Goal: Obtain resource: Download file/media

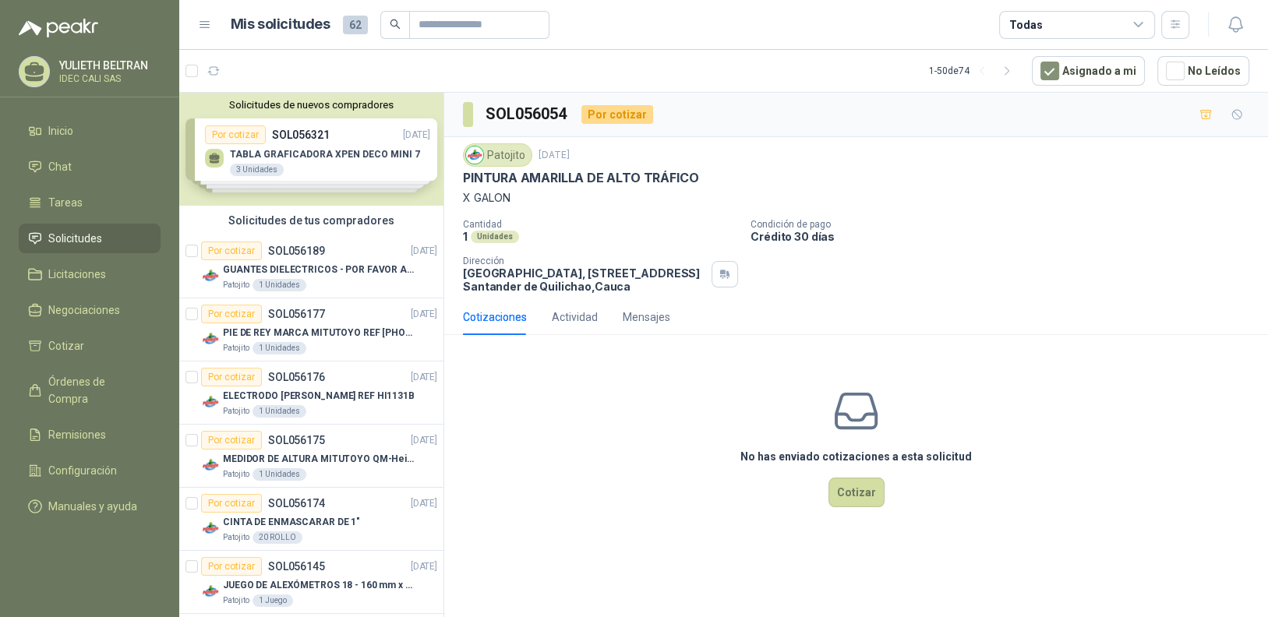
scroll to position [2783, 0]
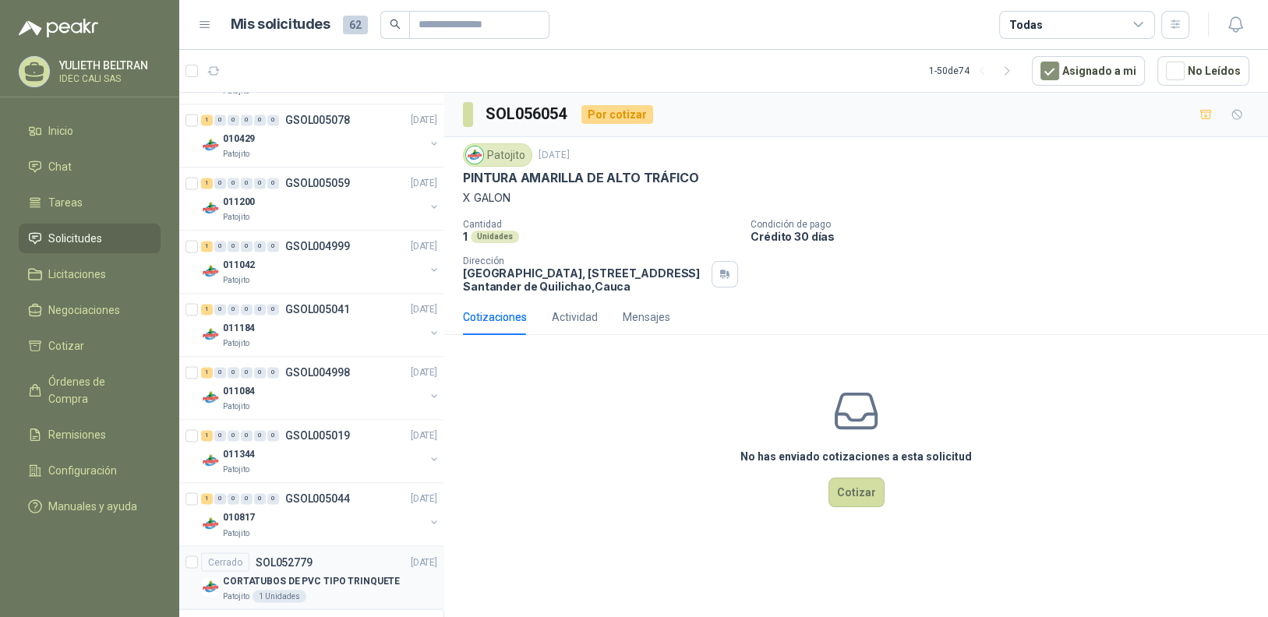
click at [351, 578] on p "CORTATUBOS DE PVC TIPO TRINQUETE" at bounding box center [311, 581] width 177 height 15
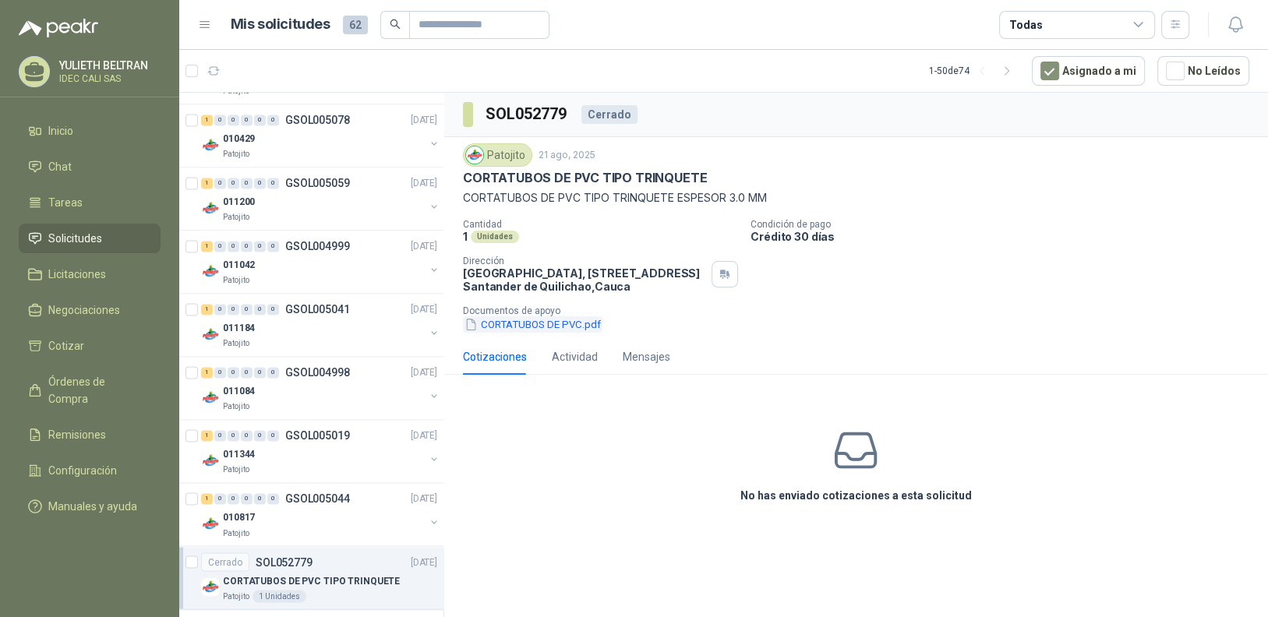
click at [545, 322] on button "CORTATUBOS DE PVC.pdf" at bounding box center [533, 325] width 140 height 16
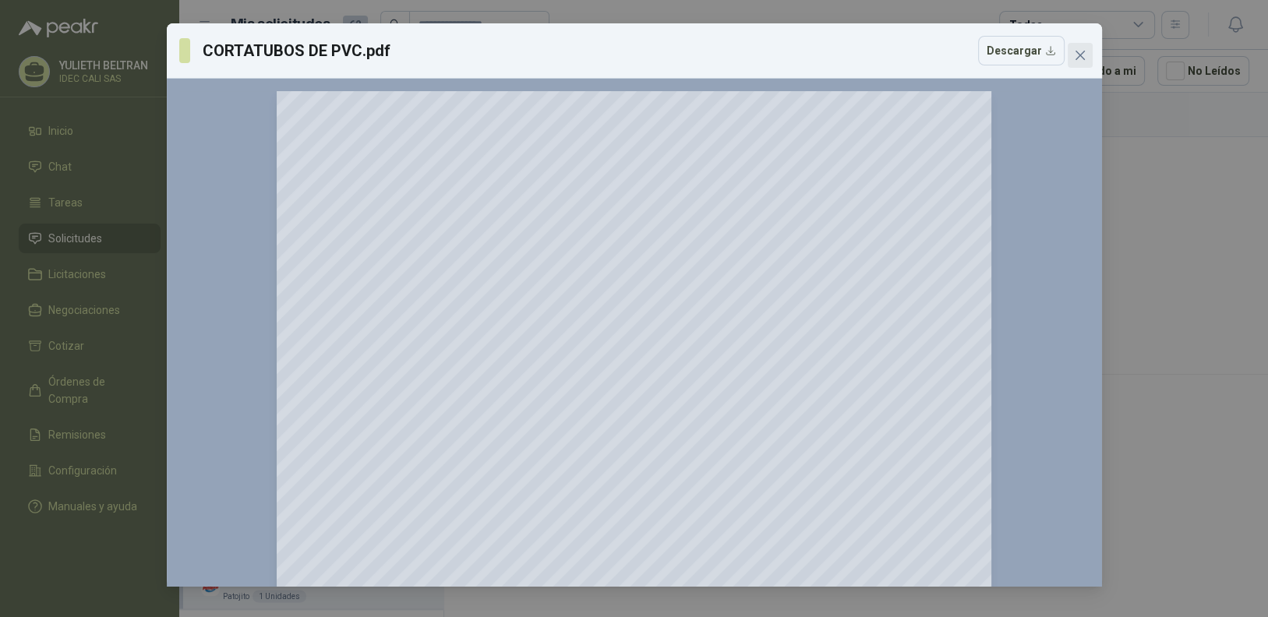
click at [1081, 59] on icon "close" at bounding box center [1080, 55] width 12 height 12
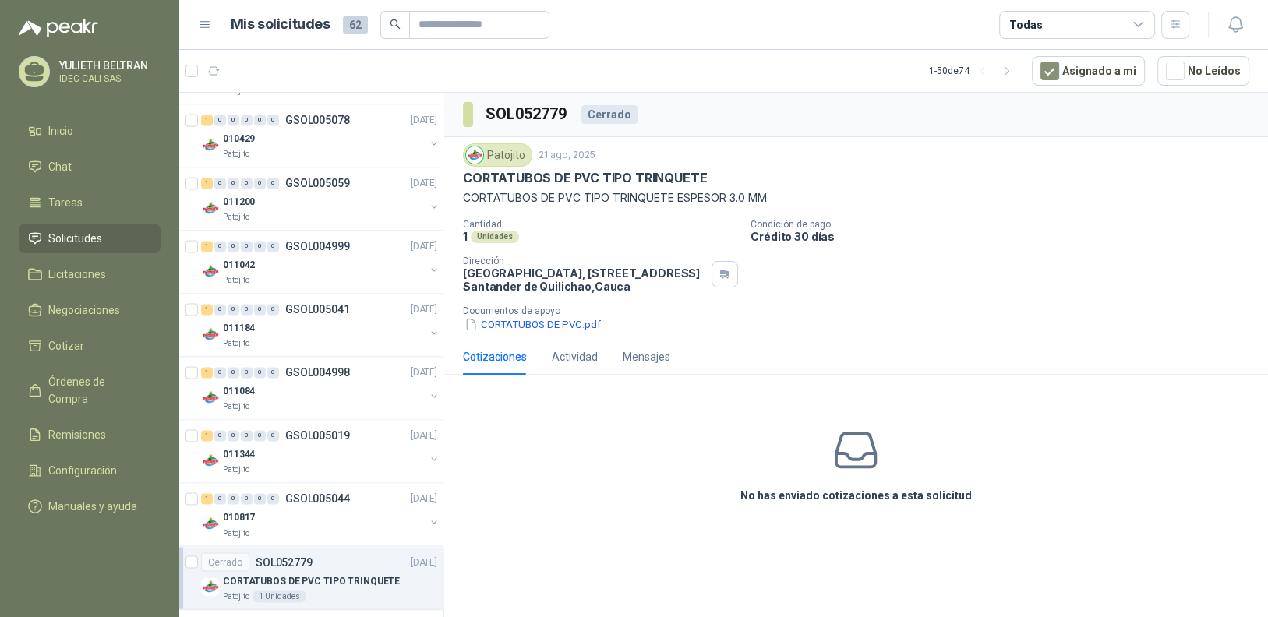
click at [455, 430] on div "No has enviado cotizaciones a esta solicitud" at bounding box center [856, 465] width 824 height 157
drag, startPoint x: 465, startPoint y: 175, endPoint x: 522, endPoint y: 205, distance: 64.5
click at [631, 170] on p "CORTATUBOS DE PVC TIPO TRINQUETE" at bounding box center [585, 178] width 244 height 16
click at [484, 198] on p "CORTATUBOS DE PVC TIPO TRINQUETE ESPESOR 3.0 MM" at bounding box center [856, 197] width 787 height 17
drag, startPoint x: 464, startPoint y: 200, endPoint x: 766, endPoint y: 194, distance: 302.5
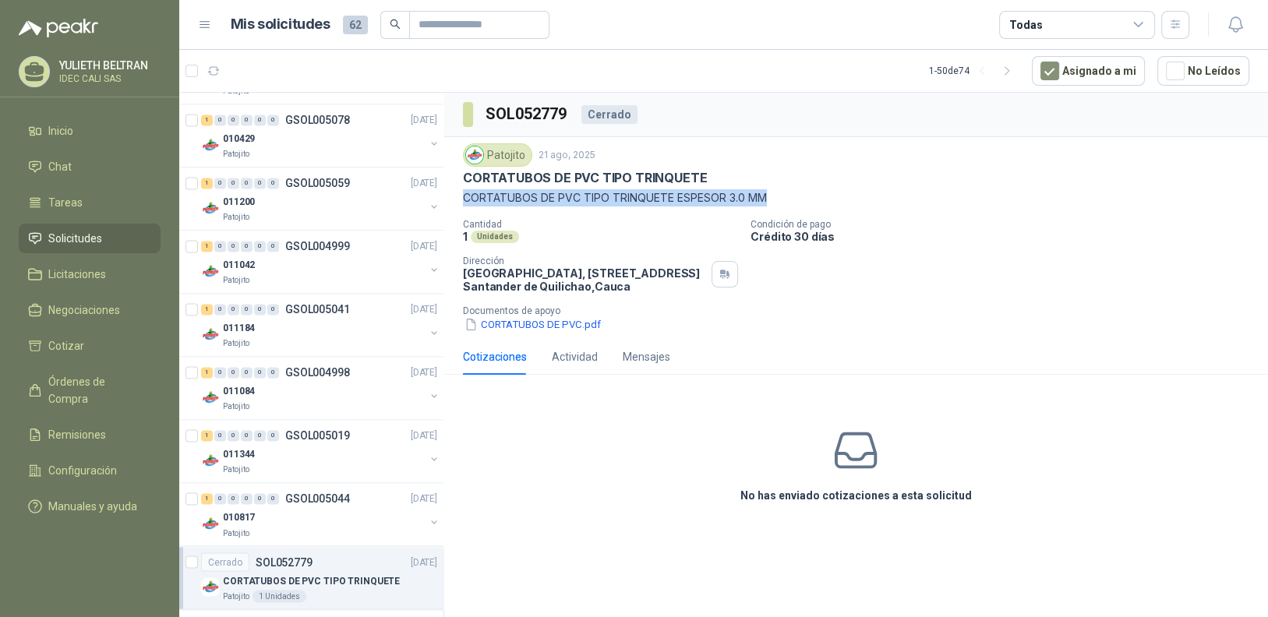
click at [766, 194] on p "CORTATUBOS DE PVC TIPO TRINQUETE ESPESOR 3.0 MM" at bounding box center [856, 197] width 787 height 17
copy p "CORTATUBOS DE PVC TIPO TRINQUETE ESPESOR 3.0 MM"
click at [528, 317] on button "CORTATUBOS DE PVC.pdf" at bounding box center [533, 325] width 140 height 16
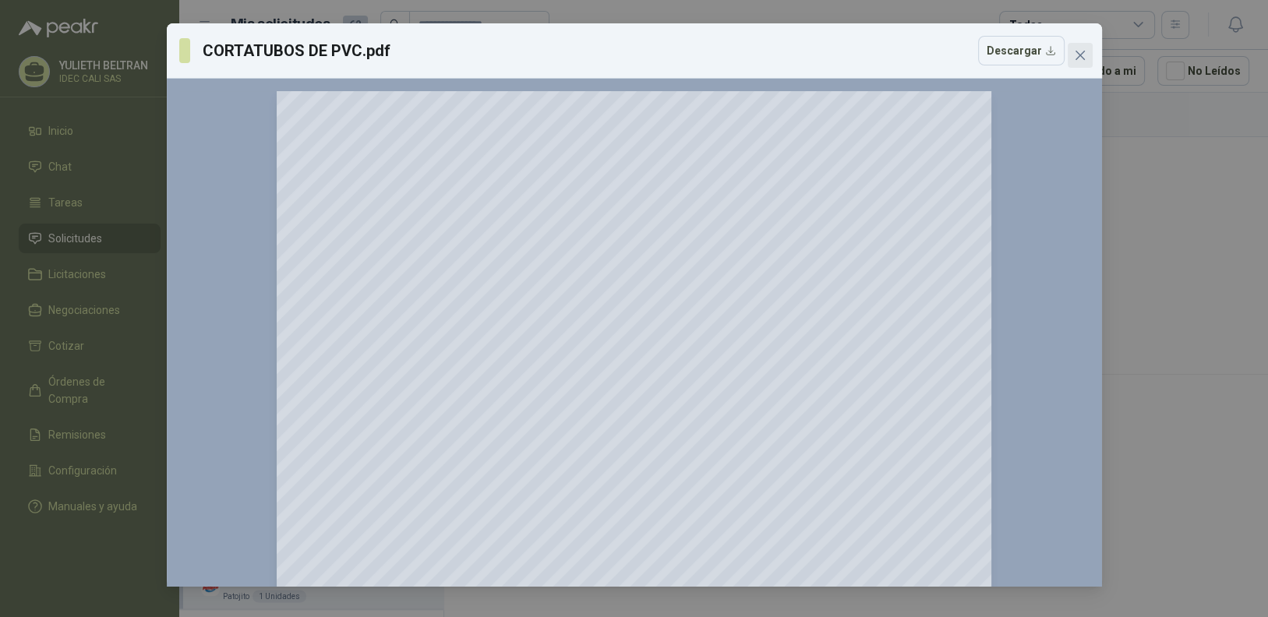
click at [1079, 49] on icon "close" at bounding box center [1080, 55] width 12 height 12
